Goal: Obtain resource: Obtain resource

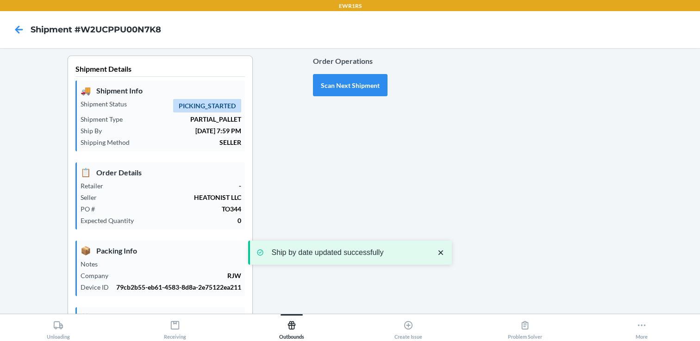
scroll to position [217, 0]
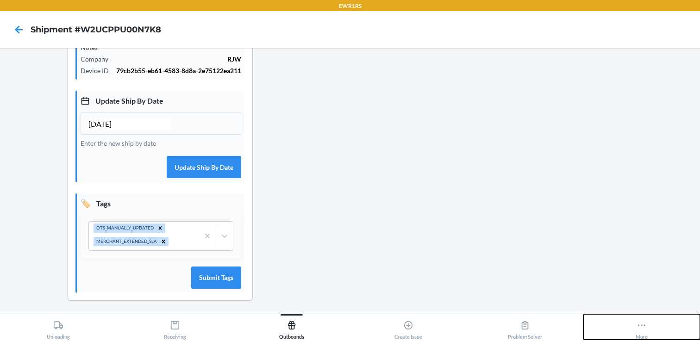
click at [642, 332] on div "More" at bounding box center [642, 328] width 12 height 23
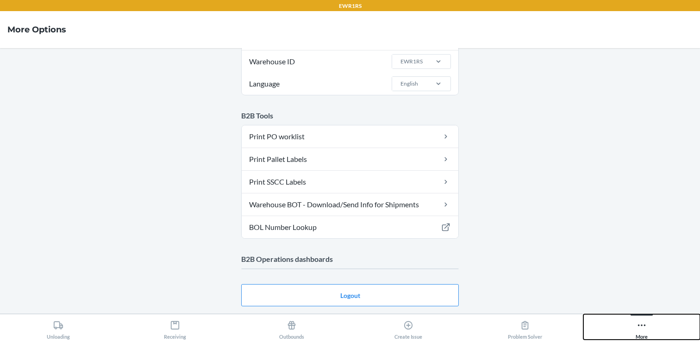
scroll to position [88, 0]
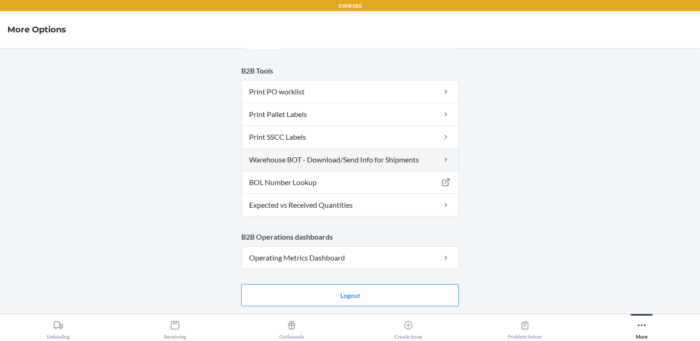
click at [304, 162] on link "Warehouse BOT - Download/Send Info for Shipments" at bounding box center [350, 160] width 217 height 22
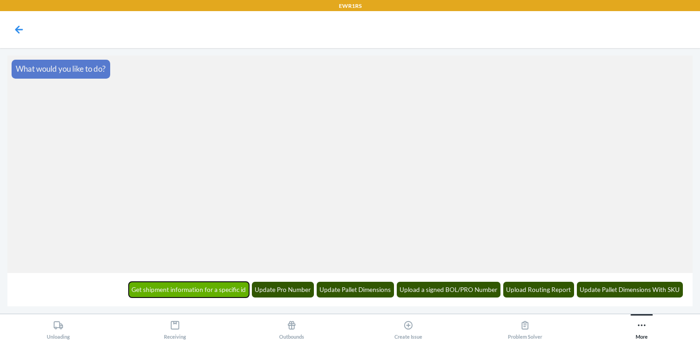
click at [207, 291] on button "Get shipment information for a specific id" at bounding box center [189, 290] width 121 height 16
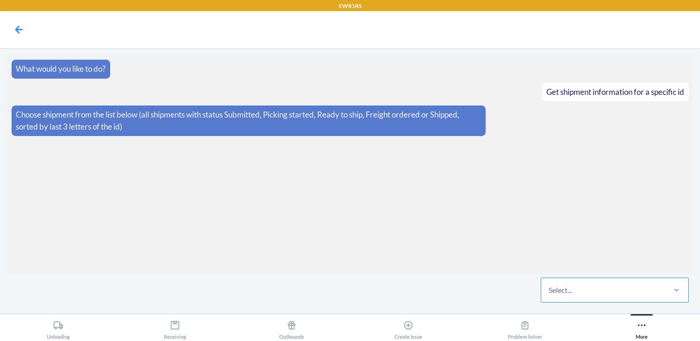
click at [595, 286] on div "Select..." at bounding box center [602, 290] width 123 height 24
click at [550, 286] on input "Select..." at bounding box center [549, 290] width 1 height 11
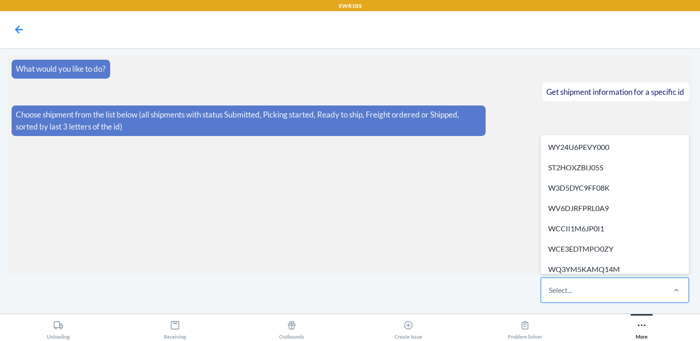
paste input "STNMET06GMEA0"
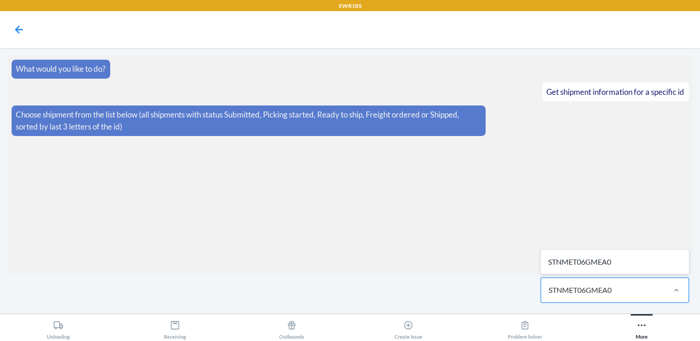
type input "STNMET06GMEA0"
click at [499, 262] on section "What would you like to do? Get shipment information for a specific id Choose sh…" at bounding box center [349, 165] width 685 height 218
click at [578, 287] on div "Select..." at bounding box center [602, 290] width 123 height 24
click at [550, 287] on input "Select..." at bounding box center [549, 290] width 1 height 11
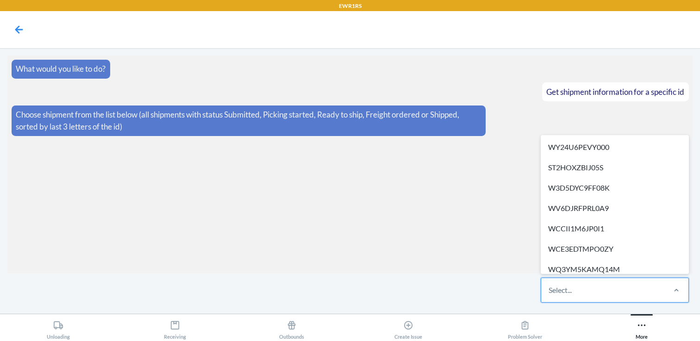
paste input "STNMET06GMEA0"
type input "STNMET06GMEA0"
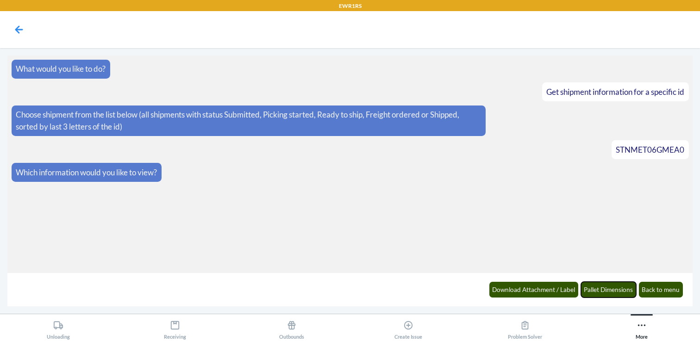
click at [621, 289] on button "Pallet Dimensions" at bounding box center [609, 290] width 56 height 16
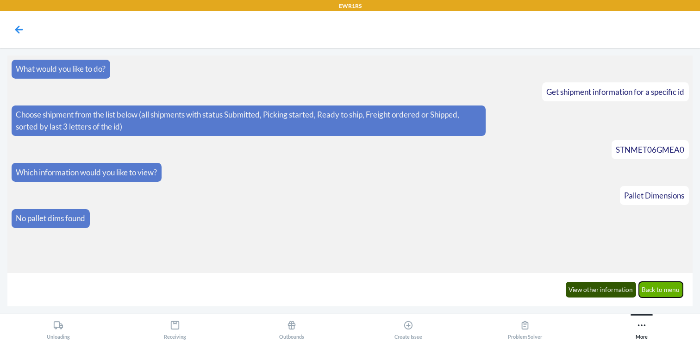
click at [665, 291] on button "Back to menu" at bounding box center [661, 290] width 44 height 16
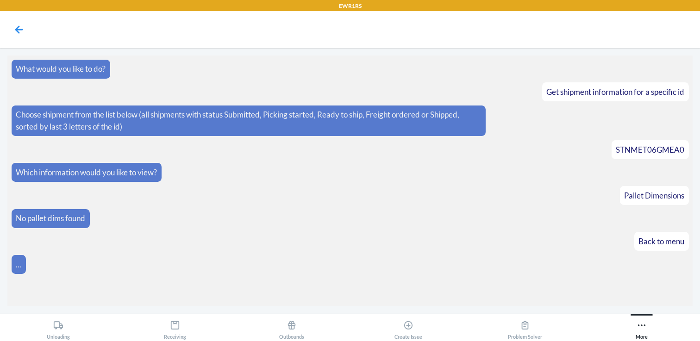
scroll to position [5, 0]
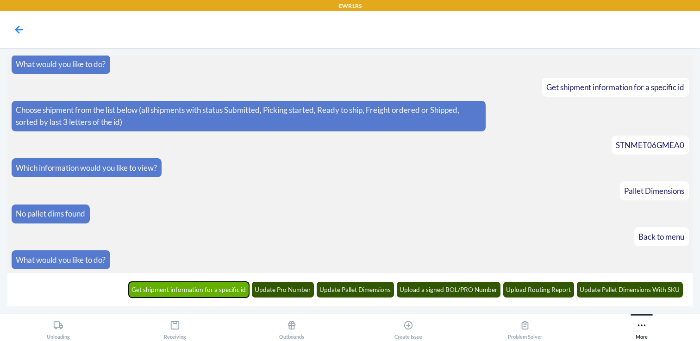
click at [227, 291] on button "Get shipment information for a specific id" at bounding box center [189, 290] width 121 height 16
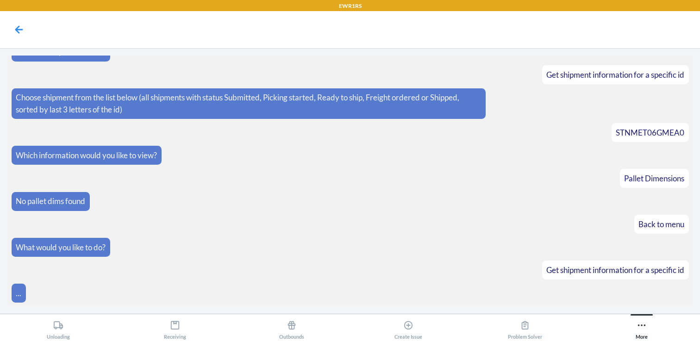
scroll to position [62, 0]
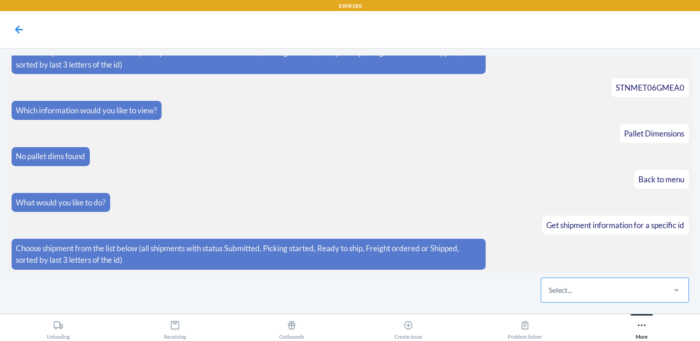
click at [561, 286] on div "Select..." at bounding box center [560, 290] width 23 height 11
click at [550, 286] on input "Select..." at bounding box center [549, 290] width 1 height 11
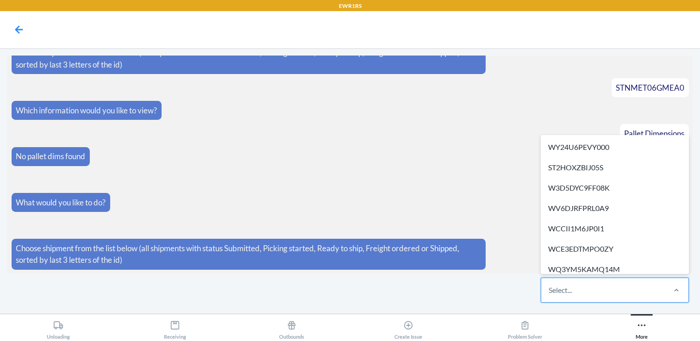
paste input "STCPEQBYSDE4O"
type input "STCPEQBYSDE4O"
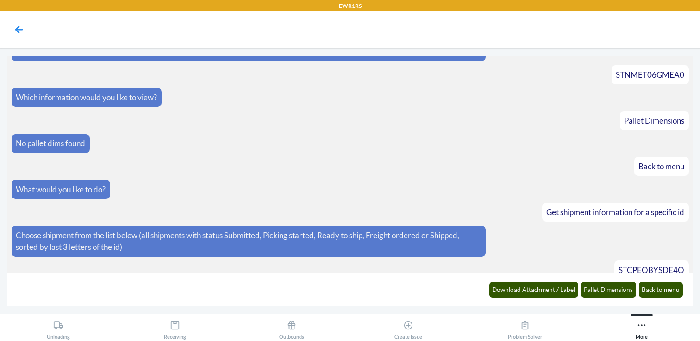
scroll to position [108, 0]
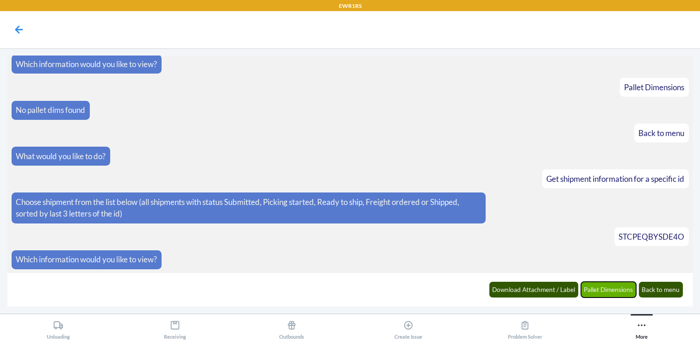
click at [603, 292] on button "Pallet Dimensions" at bounding box center [609, 290] width 56 height 16
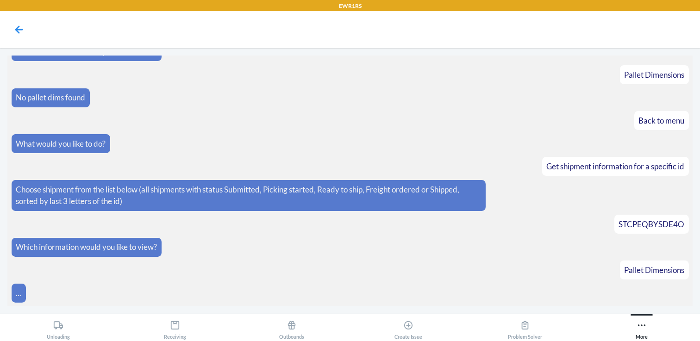
scroll to position [154, 0]
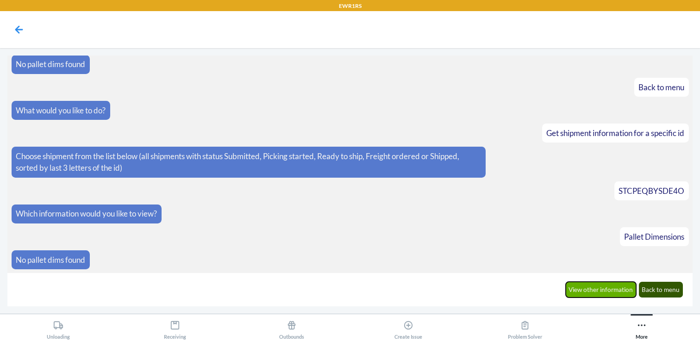
click at [608, 288] on button "View other information" at bounding box center [601, 290] width 71 height 16
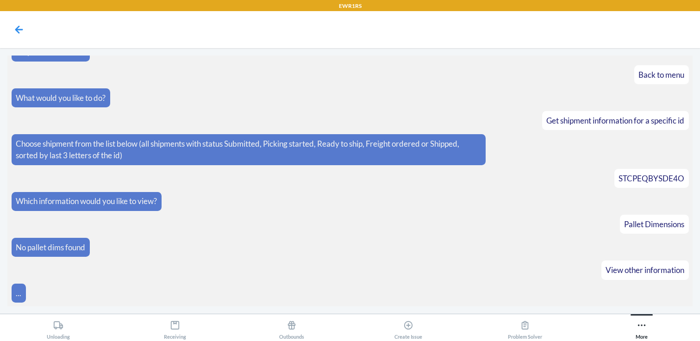
scroll to position [200, 0]
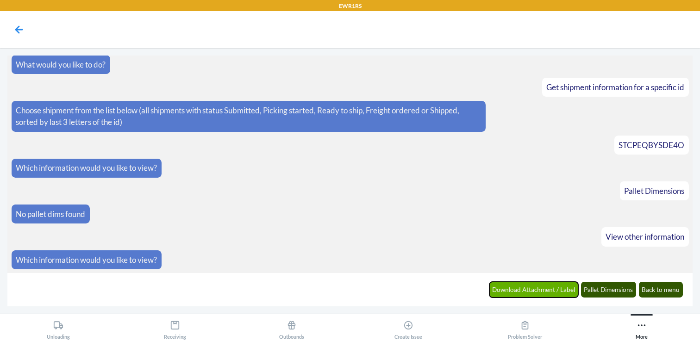
click at [552, 290] on button "Download Attachment / Label" at bounding box center [534, 290] width 89 height 16
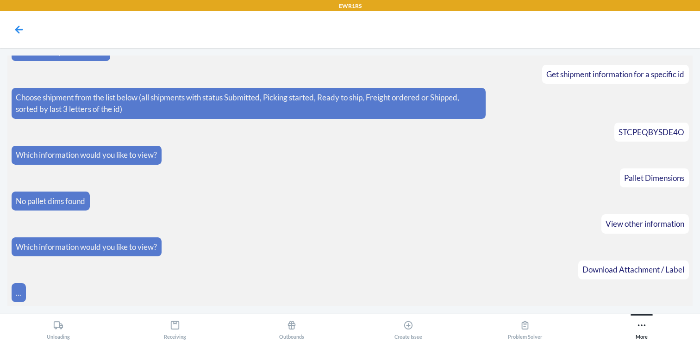
scroll to position [246, 0]
